Goal: Task Accomplishment & Management: Use online tool/utility

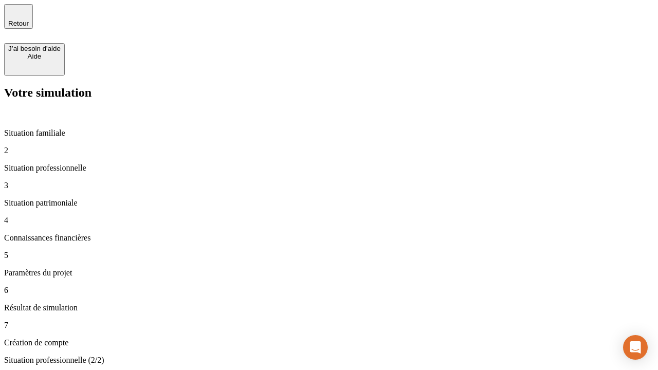
type input "30 000"
type input "1 000"
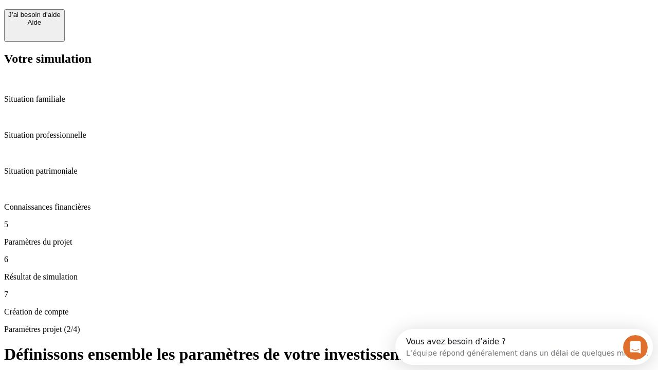
scroll to position [9, 0]
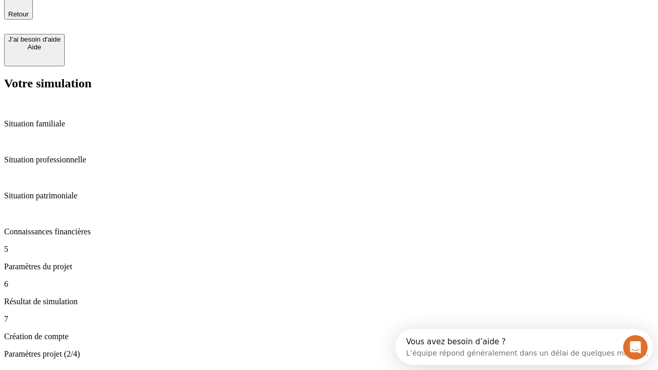
type input "40"
type input "200 000"
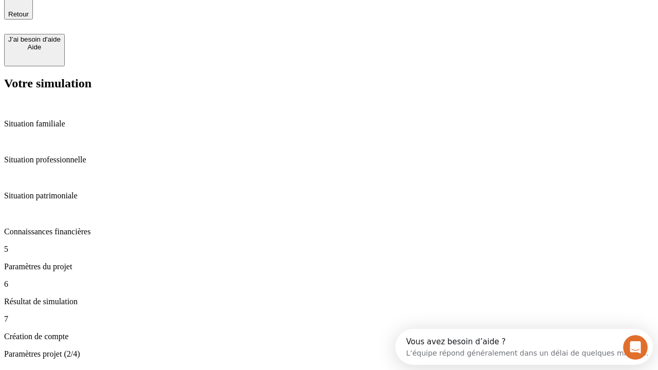
type input "640"
